Goal: Learn about a topic

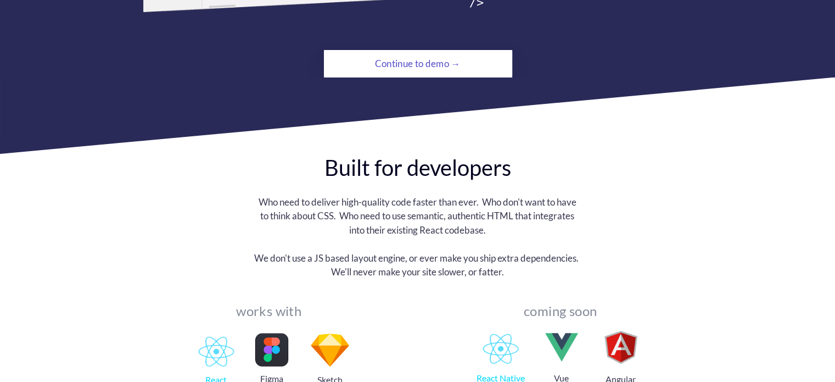
scroll to position [934, 0]
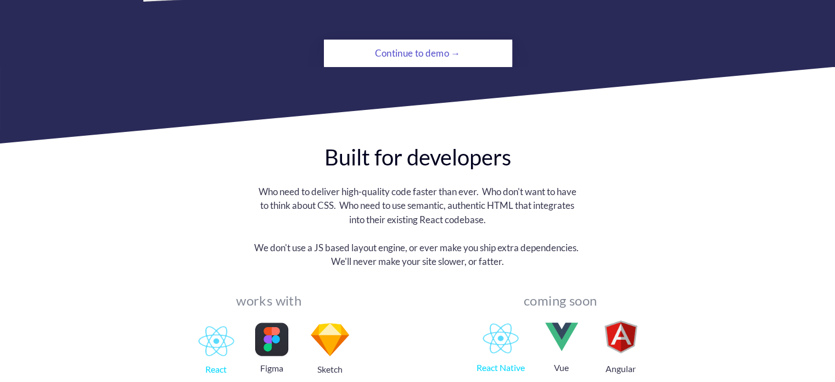
click at [406, 42] on div "Continue to demo →" at bounding box center [418, 53] width 129 height 22
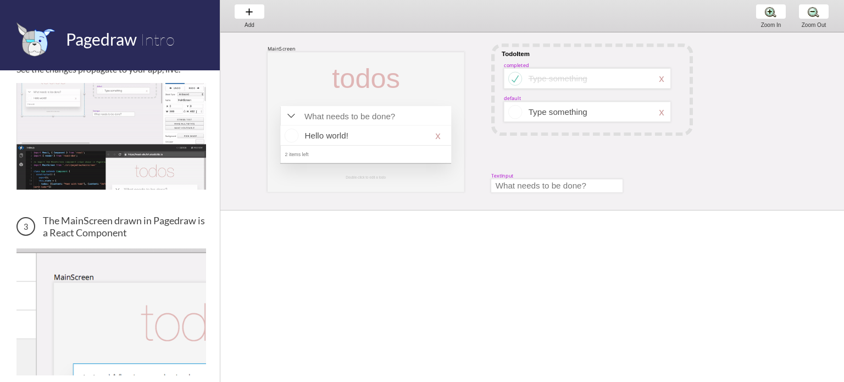
scroll to position [275, 0]
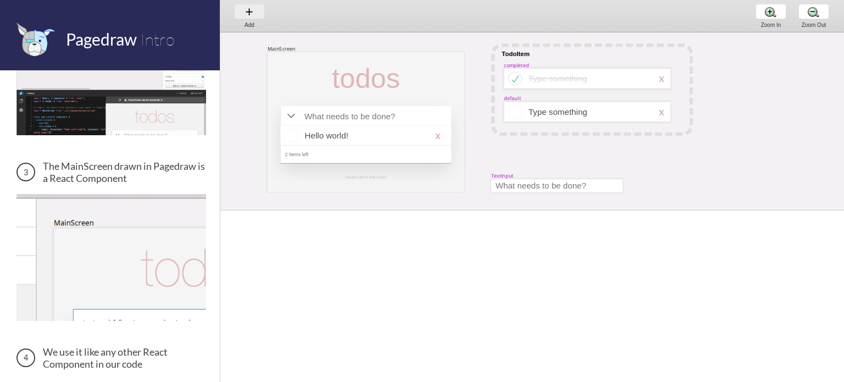
click at [249, 10] on div "Add Add Add" at bounding box center [249, 15] width 42 height 31
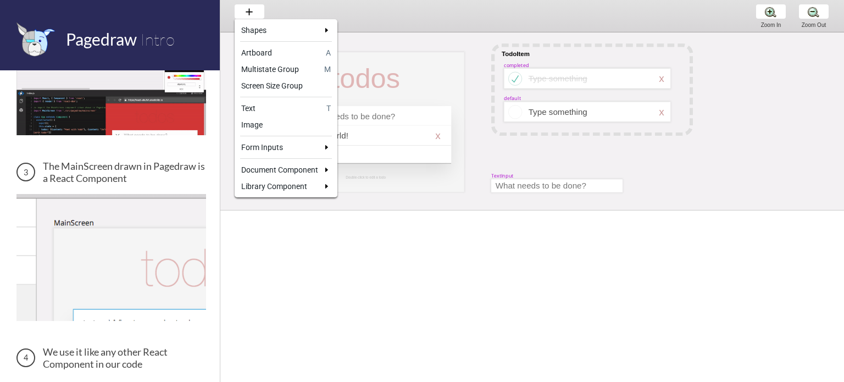
drag, startPoint x: 215, startPoint y: 199, endPoint x: 206, endPoint y: 380, distance: 180.9
click at [203, 375] on div at bounding box center [422, 191] width 844 height 382
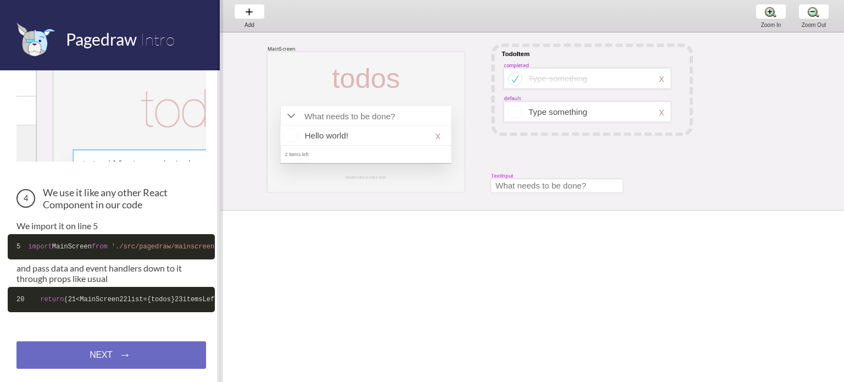
scroll to position [478, 0]
click at [217, 375] on span at bounding box center [220, 191] width 6 height 382
click at [154, 337] on div "There are 3 screens in this demo Change a color in Pagedraw. See the changes pr…" at bounding box center [110, 225] width 220 height 311
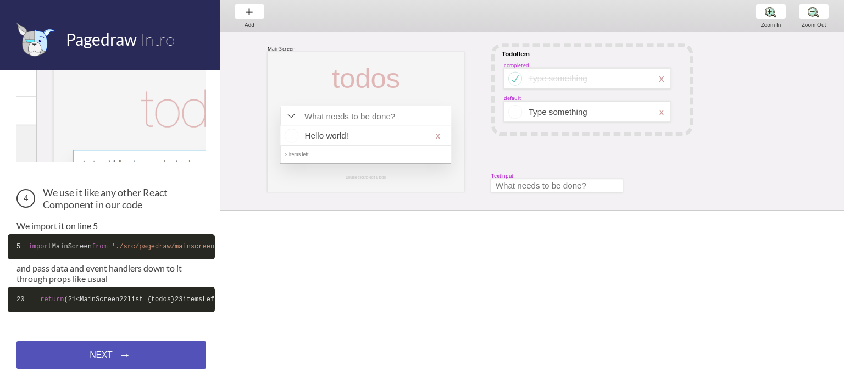
click at [153, 353] on div "NEXT → NEXT → NEXT →" at bounding box center [110, 354] width 189 height 27
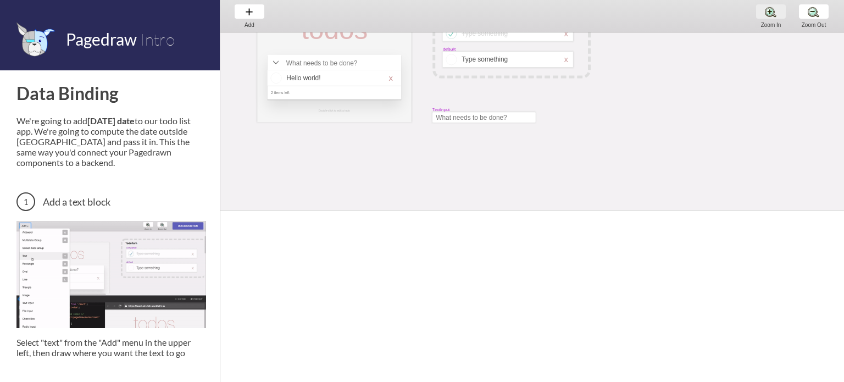
scroll to position [123, 0]
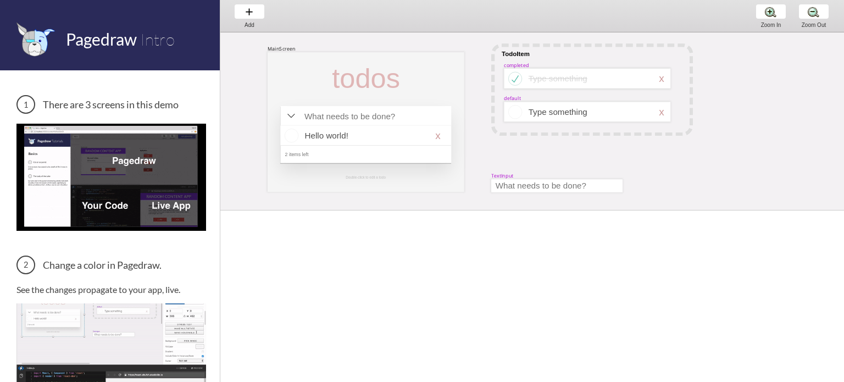
drag, startPoint x: 165, startPoint y: 54, endPoint x: 175, endPoint y: 54, distance: 10.4
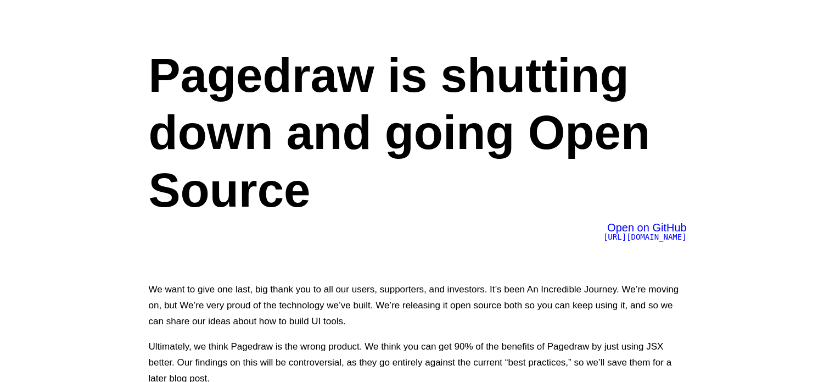
click at [635, 226] on span "Open on GitHub" at bounding box center [647, 227] width 80 height 12
